Goal: Task Accomplishment & Management: Manage account settings

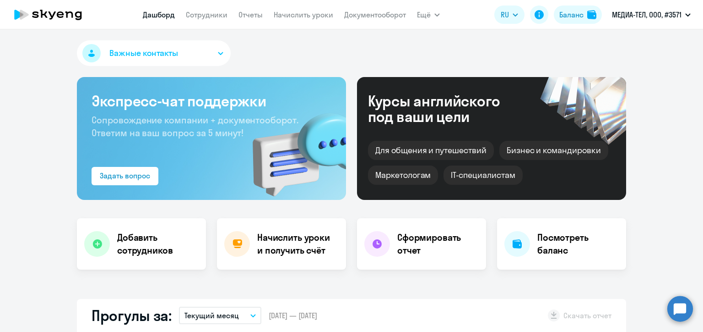
select select "30"
click at [199, 15] on link "Сотрудники" at bounding box center [207, 14] width 42 height 9
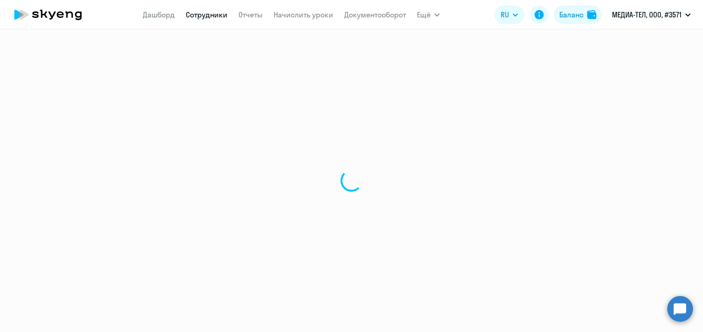
select select "30"
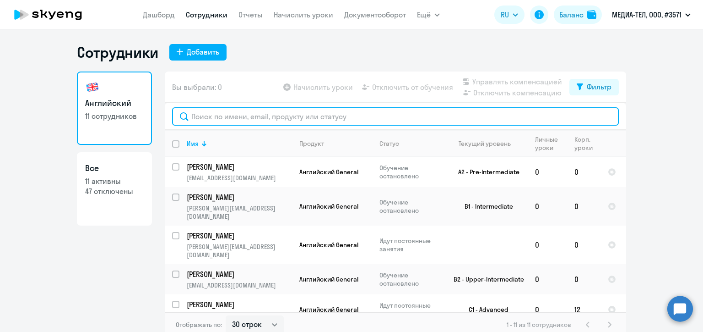
click at [220, 115] on input "text" at bounding box center [395, 116] width 447 height 18
paste input "[PERSON_NAME]"
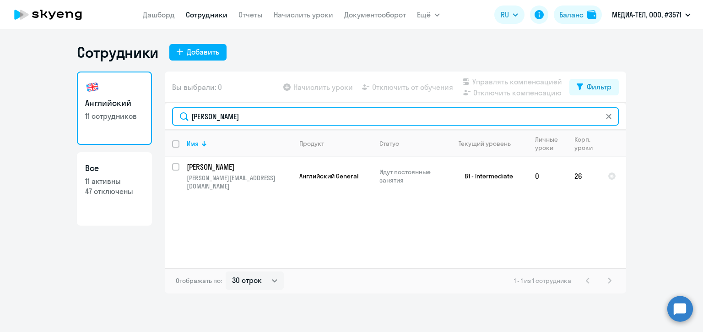
click at [209, 114] on input "[PERSON_NAME]" at bounding box center [395, 116] width 447 height 18
paste input "байдул"
type input "обайдул"
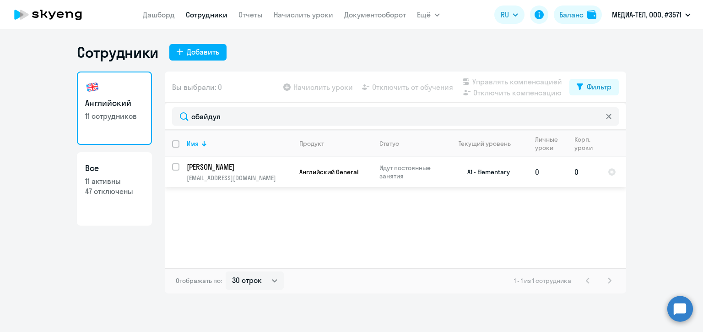
click at [177, 168] on input "select row 18193723" at bounding box center [181, 172] width 18 height 18
checkbox input "true"
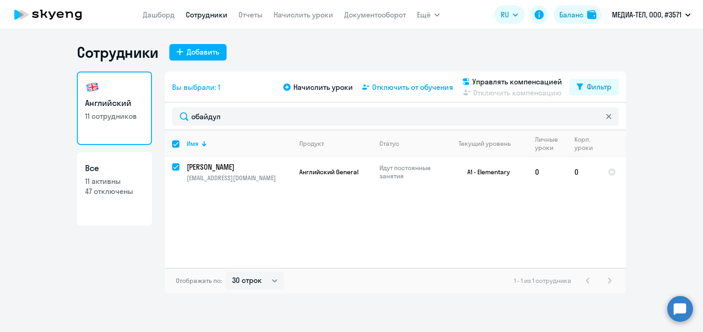
click at [423, 88] on span "Отключить от обучения" at bounding box center [412, 87] width 81 height 11
